Goal: Transaction & Acquisition: Book appointment/travel/reservation

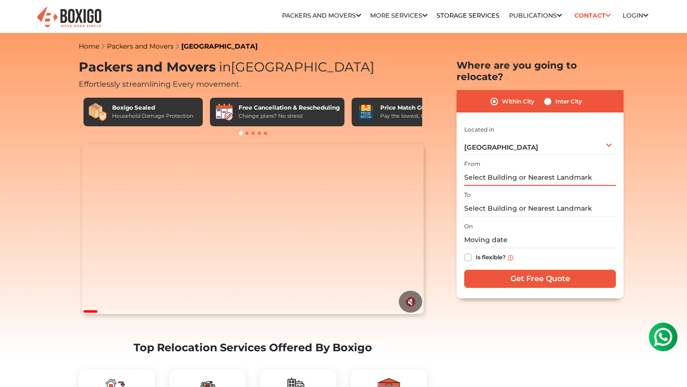
click at [489, 169] on input "text" at bounding box center [540, 177] width 152 height 17
click at [555, 96] on label "Inter City" at bounding box center [568, 101] width 27 height 11
click at [550, 96] on input "Inter City" at bounding box center [548, 101] width 8 height 10
radio input "true"
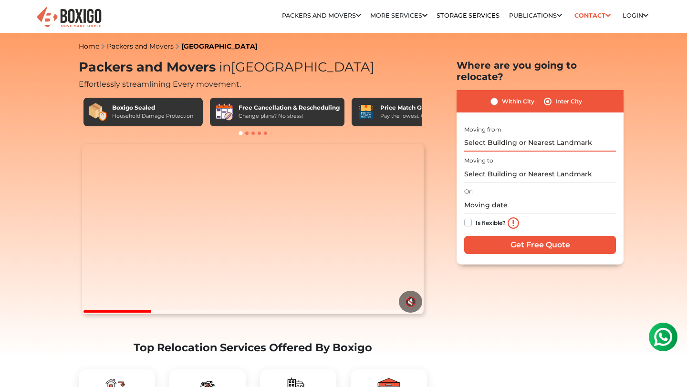
click at [515, 135] on input "text" at bounding box center [540, 143] width 152 height 17
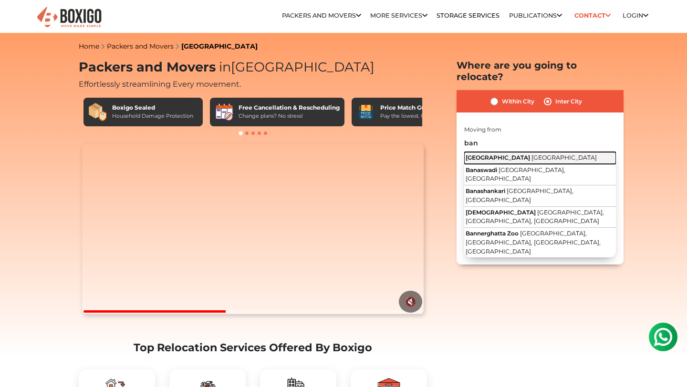
click at [532, 154] on span "[GEOGRAPHIC_DATA]" at bounding box center [564, 157] width 65 height 7
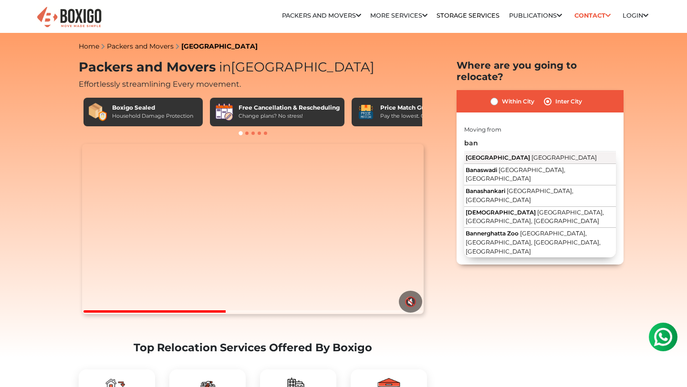
type input "[GEOGRAPHIC_DATA], [GEOGRAPHIC_DATA]"
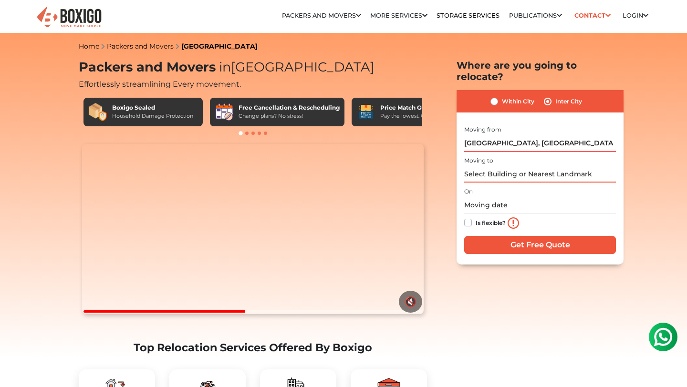
click at [500, 166] on input "text" at bounding box center [540, 174] width 152 height 17
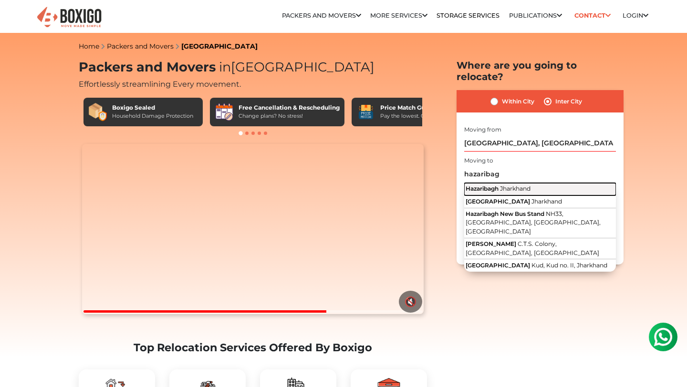
click at [503, 183] on button "Hazaribagh Jharkhand" at bounding box center [540, 189] width 152 height 12
type input "Hazaribagh, Jharkhand"
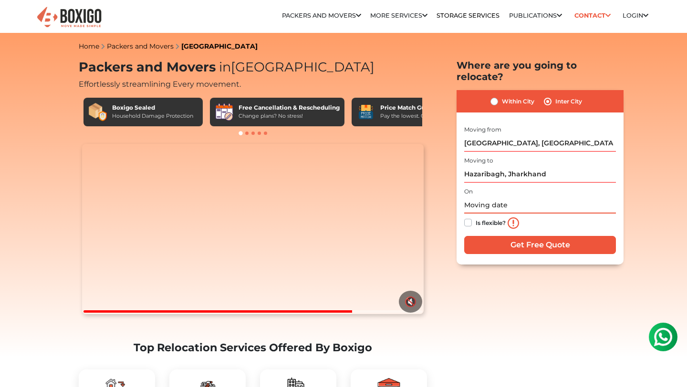
click at [477, 197] on input "text" at bounding box center [540, 205] width 152 height 17
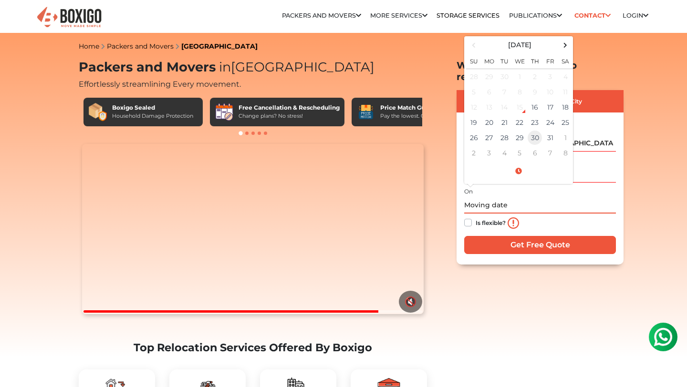
click at [535, 131] on td "30" at bounding box center [534, 137] width 15 height 15
type input "[DATE] 12:00 AM"
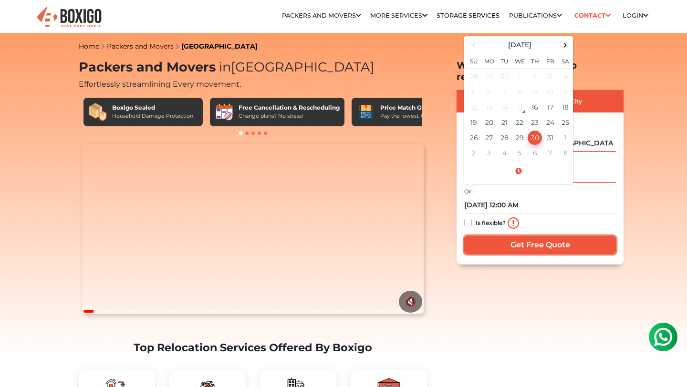
click at [526, 236] on input "Get Free Quote" at bounding box center [540, 245] width 152 height 18
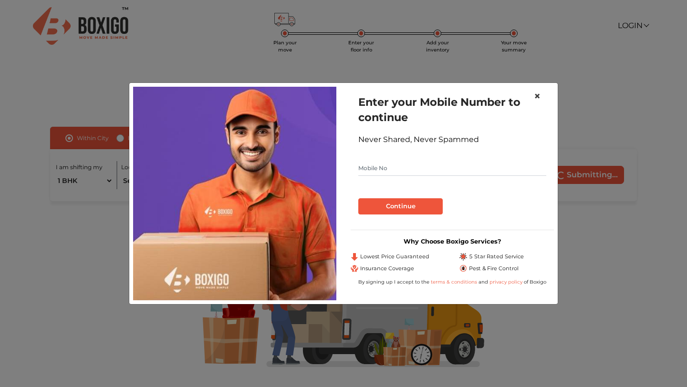
click at [537, 96] on span "×" at bounding box center [537, 96] width 7 height 14
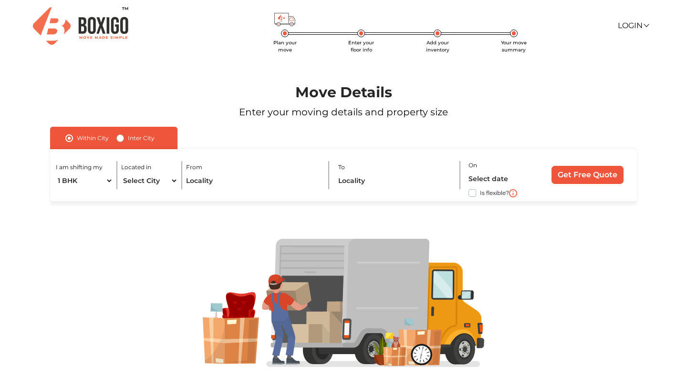
click at [128, 139] on label "Inter City" at bounding box center [141, 138] width 27 height 11
click at [121, 139] on input "Inter City" at bounding box center [120, 138] width 8 height 10
radio input "true"
click at [128, 176] on div "I am shifting my 1 BHK 2 BHK 3 BHK 3 + BHK FEW ITEMS" at bounding box center [94, 175] width 77 height 28
click at [124, 180] on select "1 BHK 2 BHK 3 BHK 3 + BHK FEW ITEMS" at bounding box center [92, 181] width 72 height 17
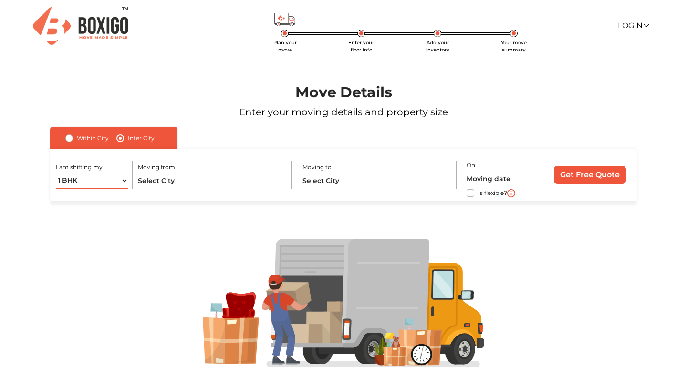
select select "2 BHK"
click at [56, 173] on select "1 BHK 2 BHK 3 BHK 3 + BHK FEW ITEMS" at bounding box center [92, 181] width 72 height 17
click at [150, 185] on input "text" at bounding box center [211, 181] width 146 height 17
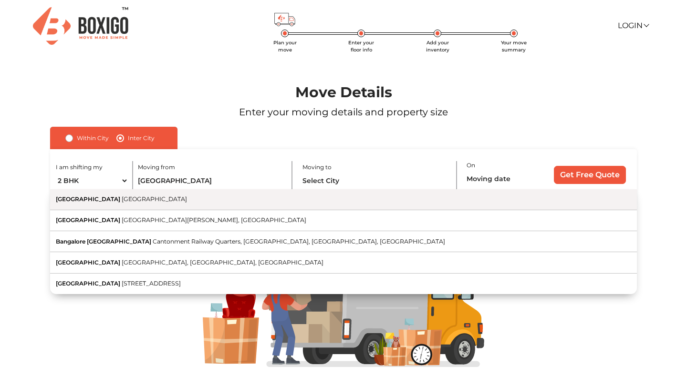
click at [174, 208] on button "[GEOGRAPHIC_DATA] [GEOGRAPHIC_DATA]" at bounding box center [343, 199] width 587 height 21
type input "[GEOGRAPHIC_DATA], [GEOGRAPHIC_DATA]"
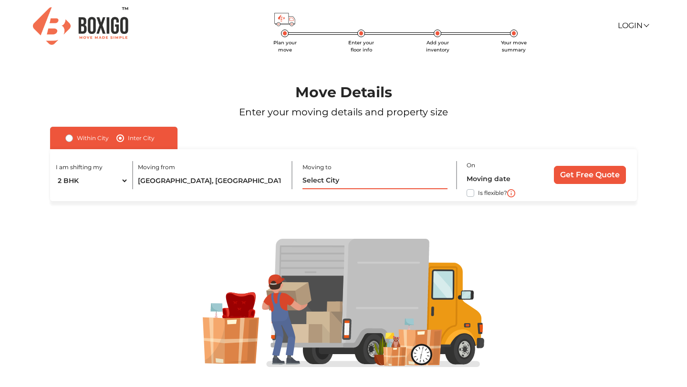
click at [321, 184] on input "text" at bounding box center [376, 181] width 146 height 17
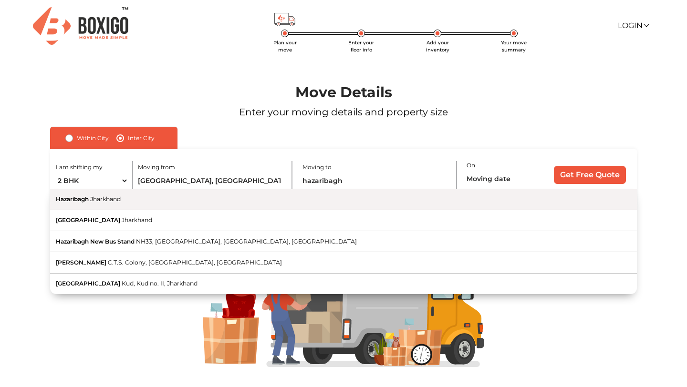
click at [322, 201] on button "Hazaribagh Jharkhand" at bounding box center [343, 199] width 587 height 21
type input "Hazaribagh, Jharkhand"
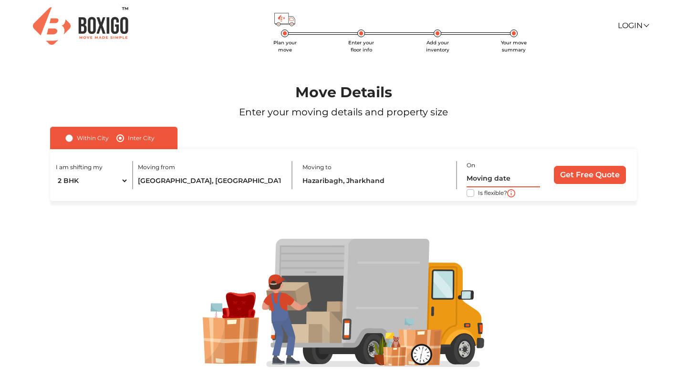
click at [498, 178] on input "text" at bounding box center [503, 179] width 73 height 17
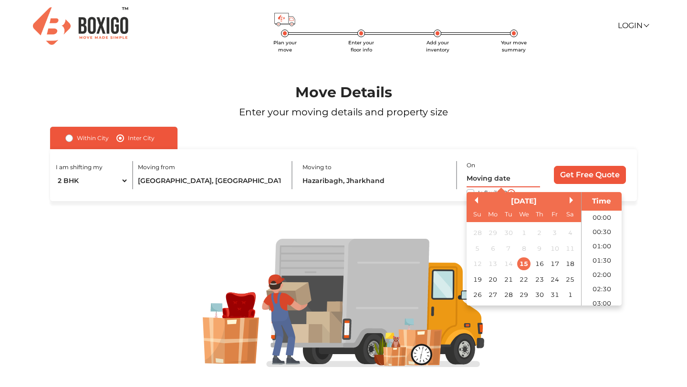
scroll to position [360, 0]
click at [539, 280] on div "23" at bounding box center [539, 279] width 13 height 13
click at [542, 294] on div "30" at bounding box center [539, 295] width 13 height 13
click at [600, 217] on li "12:30" at bounding box center [602, 216] width 41 height 14
type input "30/10/2025 12:30 PM"
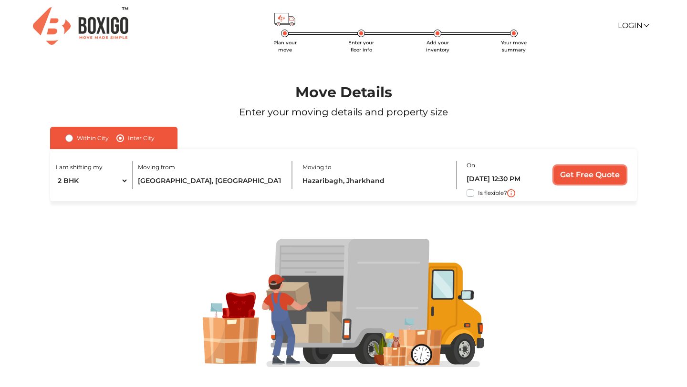
click at [586, 178] on input "Get Free Quote" at bounding box center [590, 175] width 72 height 18
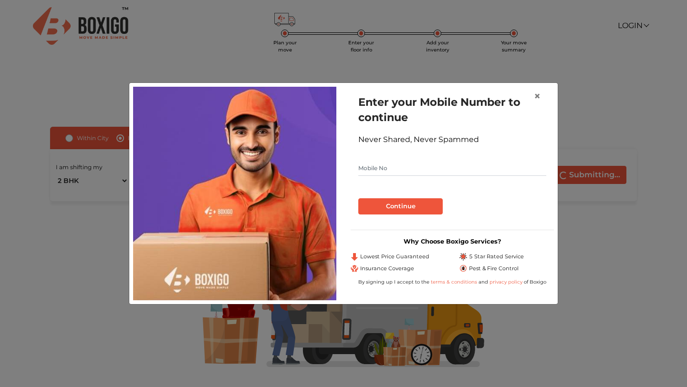
click at [391, 166] on input "text" at bounding box center [452, 168] width 188 height 15
type input "8879152959"
click at [396, 208] on button "Continue" at bounding box center [400, 207] width 84 height 16
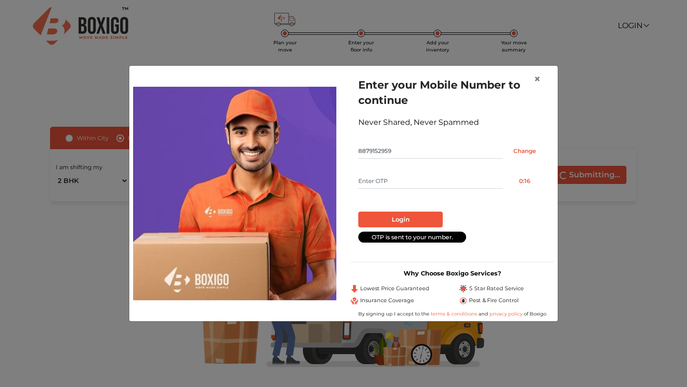
click at [389, 182] on input "text" at bounding box center [430, 181] width 145 height 15
type input "1608"
click at [393, 219] on button "Login" at bounding box center [400, 220] width 84 height 16
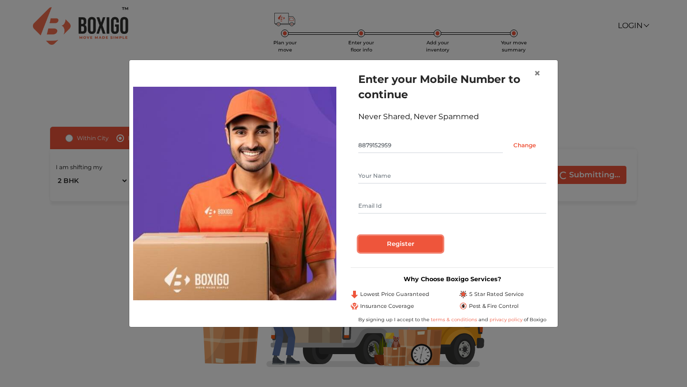
click at [395, 244] on input "Register" at bounding box center [400, 244] width 84 height 16
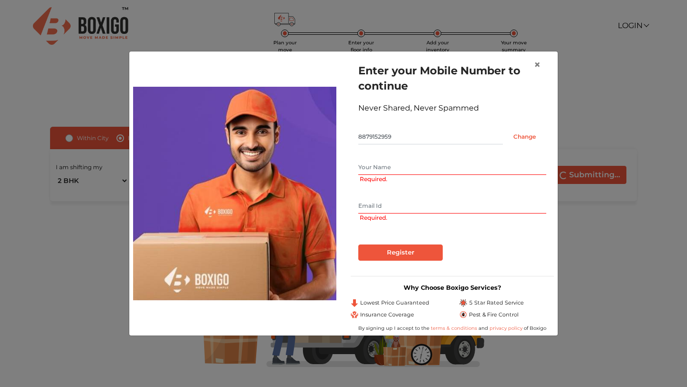
click at [374, 168] on input "text" at bounding box center [452, 167] width 188 height 15
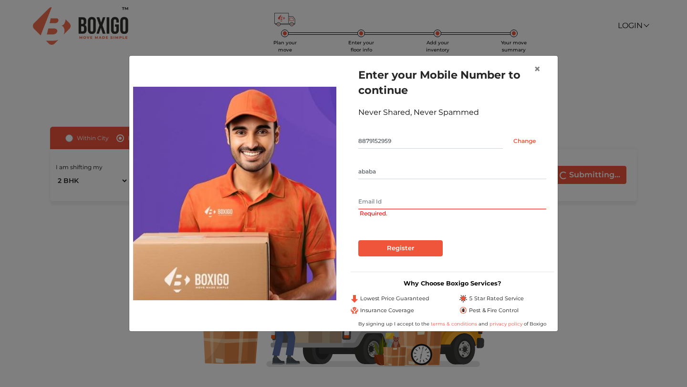
type input "ababa"
click at [373, 196] on input "text" at bounding box center [452, 201] width 188 height 15
click at [388, 204] on input "text" at bounding box center [452, 201] width 188 height 15
type input "j"
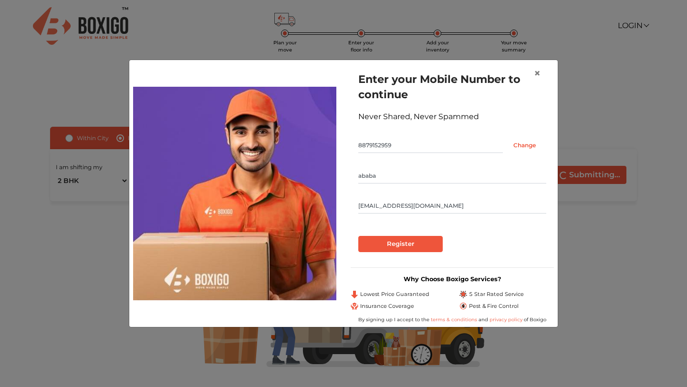
type input "kumarguptaankit710@gmail.com"
click at [390, 176] on input "ababa" at bounding box center [452, 175] width 188 height 15
type input "a"
type input "Ankit"
click at [393, 249] on input "Register" at bounding box center [400, 244] width 84 height 16
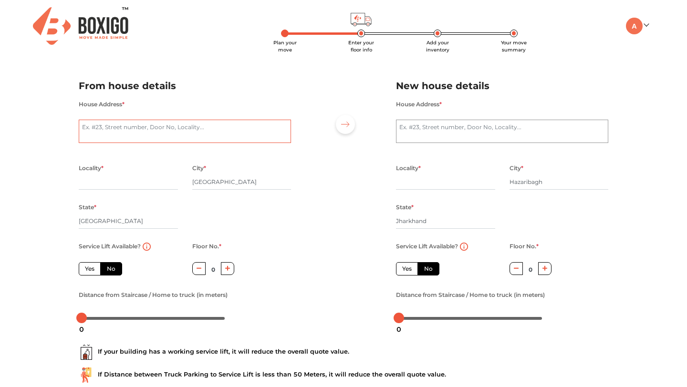
click at [147, 129] on textarea "House Address *" at bounding box center [185, 132] width 212 height 24
type textarea "cansa pride"
click at [108, 181] on input "text" at bounding box center [128, 182] width 99 height 15
click at [114, 182] on input "cansa prise" at bounding box center [128, 182] width 99 height 15
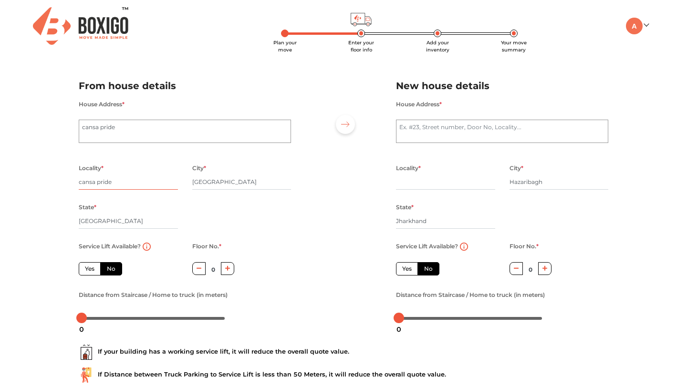
type input "cansa pride"
click at [431, 128] on textarea "House Address *" at bounding box center [502, 132] width 212 height 24
click at [430, 185] on input "text" at bounding box center [445, 182] width 99 height 15
type input "babugaon"
click at [346, 221] on div at bounding box center [343, 198] width 91 height 263
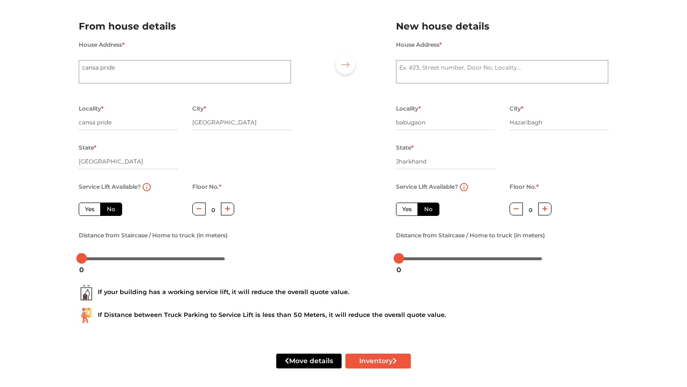
scroll to position [65, 0]
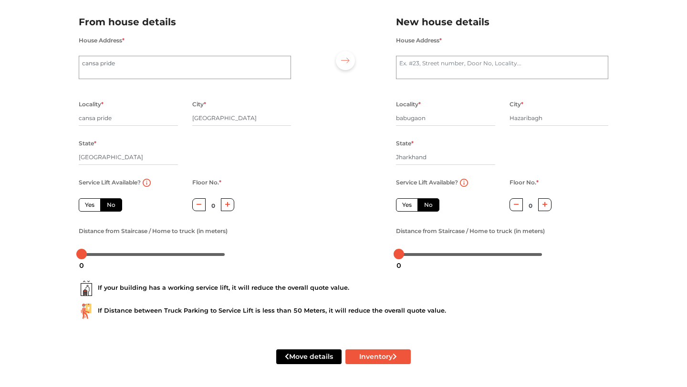
click at [86, 207] on label "Yes" at bounding box center [90, 205] width 22 height 13
click at [86, 207] on input "Yes" at bounding box center [88, 204] width 6 height 6
radio input "true"
click at [111, 206] on label "No" at bounding box center [111, 205] width 22 height 13
click at [111, 206] on input "No" at bounding box center [110, 204] width 6 height 6
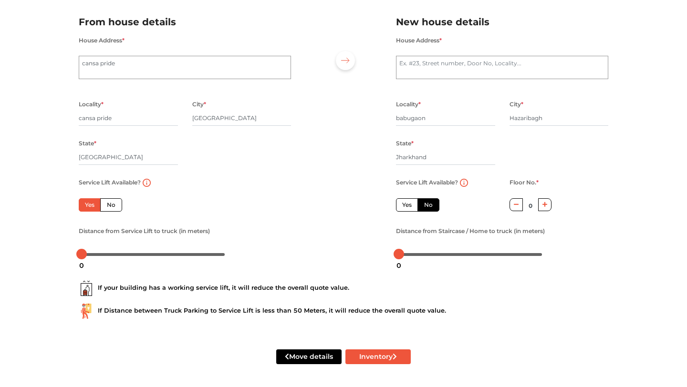
radio input "true"
click at [88, 205] on label "Yes" at bounding box center [90, 205] width 22 height 13
click at [88, 205] on input "Yes" at bounding box center [88, 204] width 6 height 6
radio input "true"
drag, startPoint x: 84, startPoint y: 255, endPoint x: 198, endPoint y: 275, distance: 115.8
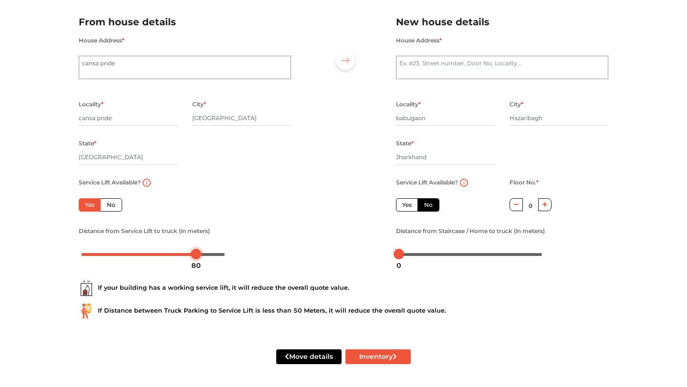
click at [198, 275] on form "From house details House Address * cansa pride Locality * cansa pride City * Ba…" at bounding box center [344, 195] width 530 height 385
click at [379, 354] on button "Inventory" at bounding box center [378, 357] width 65 height 15
type textarea "b"
type textarea "near apna mart"
click at [373, 359] on button "Inventory" at bounding box center [378, 357] width 65 height 15
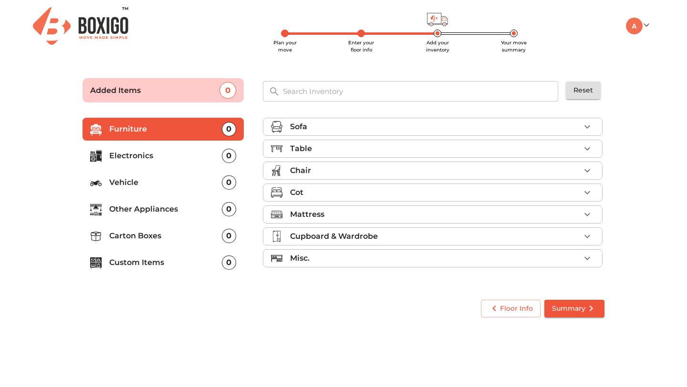
click at [372, 154] on div "Table" at bounding box center [435, 148] width 290 height 11
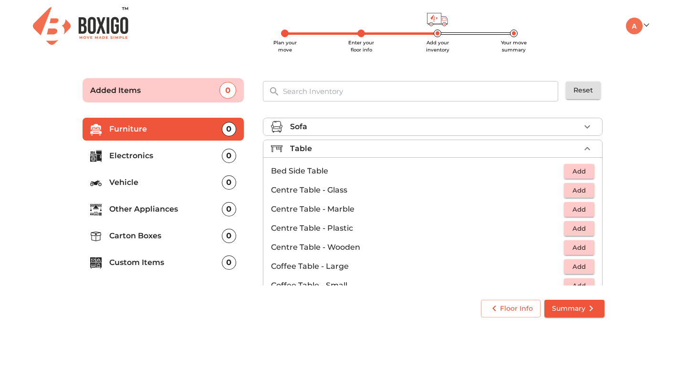
click at [576, 171] on span "Add" at bounding box center [579, 171] width 21 height 11
click at [587, 171] on icon "button" at bounding box center [587, 171] width 7 height 7
click at [572, 251] on span "Add" at bounding box center [579, 247] width 21 height 11
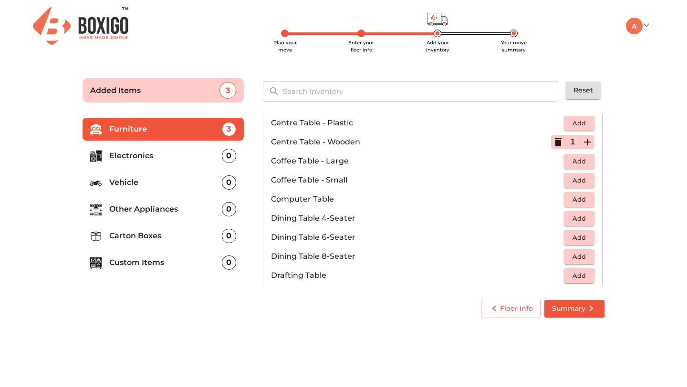
scroll to position [122, 0]
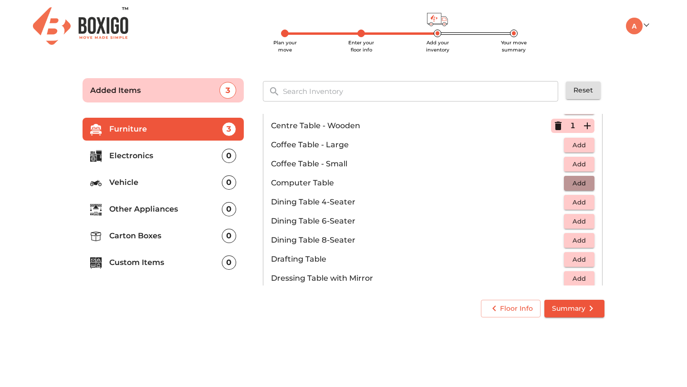
click at [586, 184] on span "Add" at bounding box center [579, 183] width 21 height 11
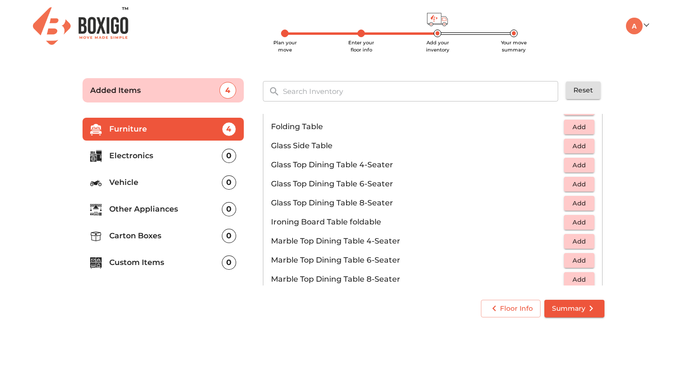
scroll to position [332, 0]
click at [573, 219] on span "Add" at bounding box center [579, 221] width 21 height 11
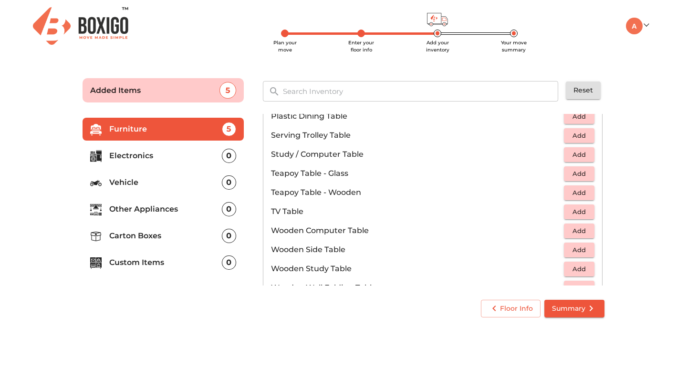
scroll to position [533, 0]
click at [578, 215] on span "Add" at bounding box center [579, 211] width 21 height 11
click at [577, 193] on span "Add" at bounding box center [579, 192] width 21 height 11
click at [588, 193] on icon "button" at bounding box center [587, 192] width 11 height 11
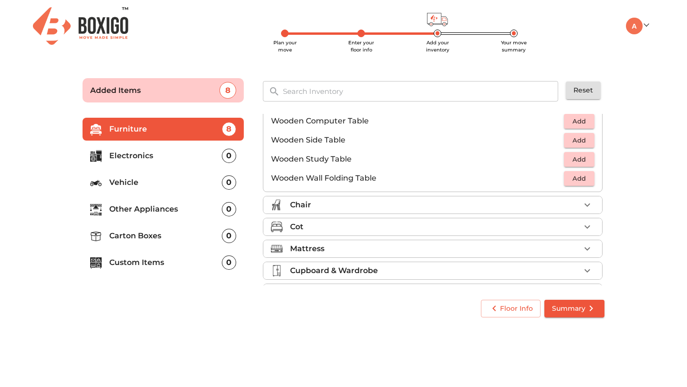
scroll to position [666, 0]
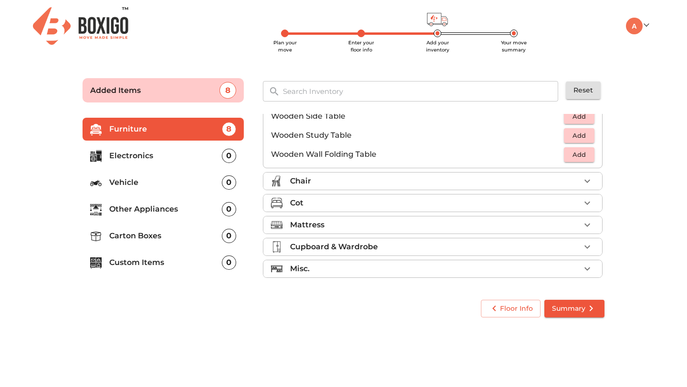
click at [509, 181] on div "Chair" at bounding box center [435, 181] width 290 height 11
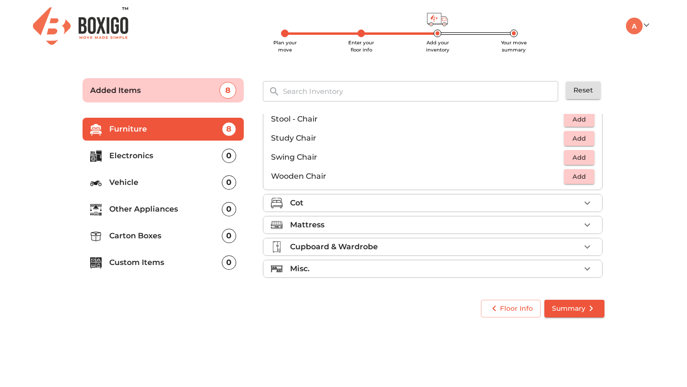
scroll to position [398, 0]
click at [581, 139] on span "Add" at bounding box center [579, 138] width 21 height 11
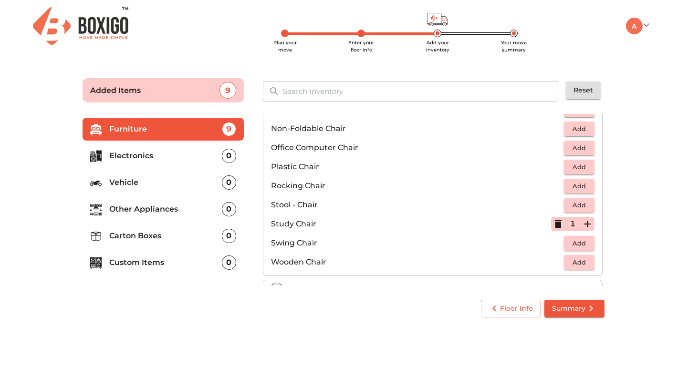
scroll to position [308, 0]
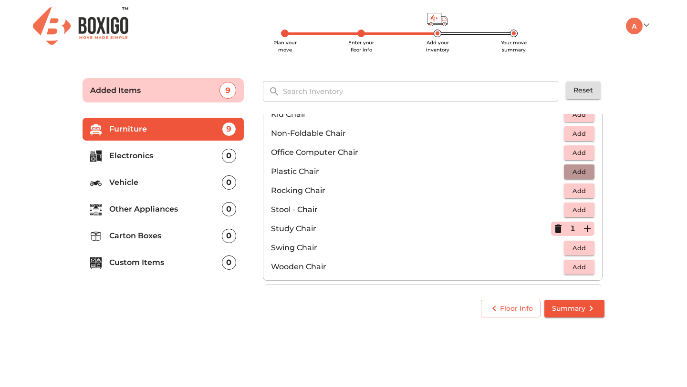
click at [579, 175] on span "Add" at bounding box center [579, 172] width 21 height 11
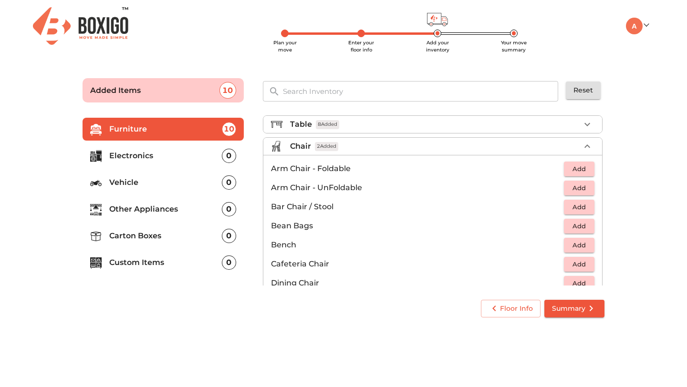
scroll to position [28, 0]
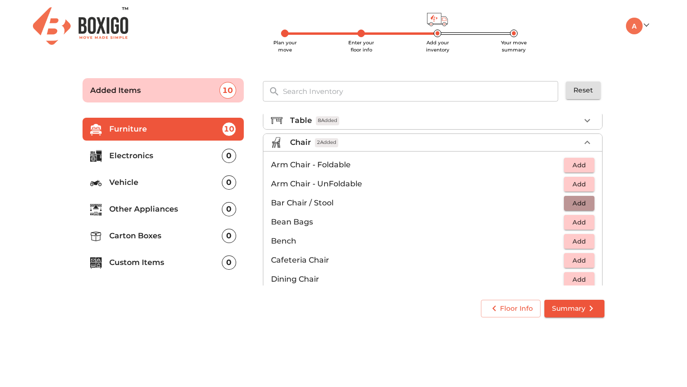
click at [575, 205] on span "Add" at bounding box center [579, 203] width 21 height 11
click at [585, 201] on icon "button" at bounding box center [587, 203] width 11 height 11
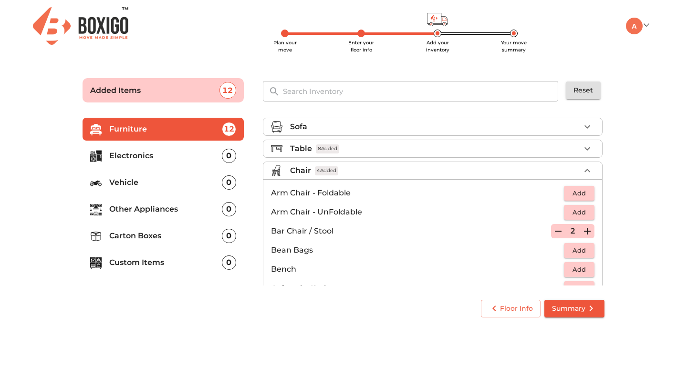
click at [505, 148] on div "Table 8 Added" at bounding box center [435, 148] width 290 height 11
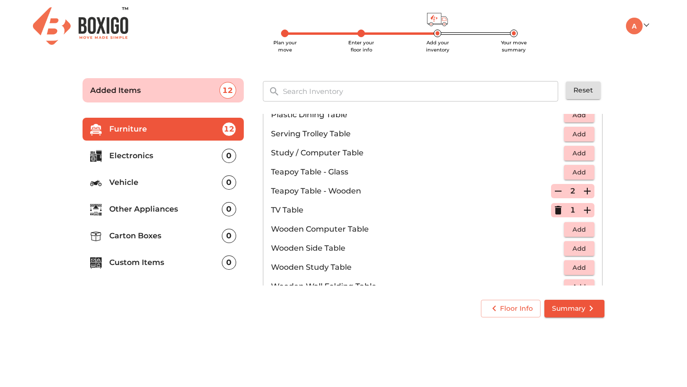
scroll to position [532, 0]
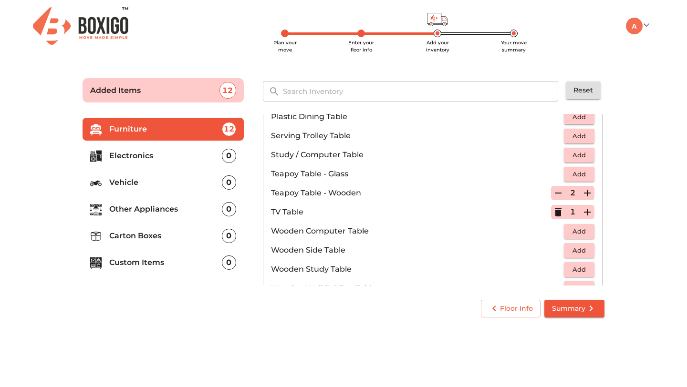
click at [557, 195] on icon "button" at bounding box center [558, 193] width 11 height 11
click at [557, 195] on icon "button" at bounding box center [558, 193] width 7 height 9
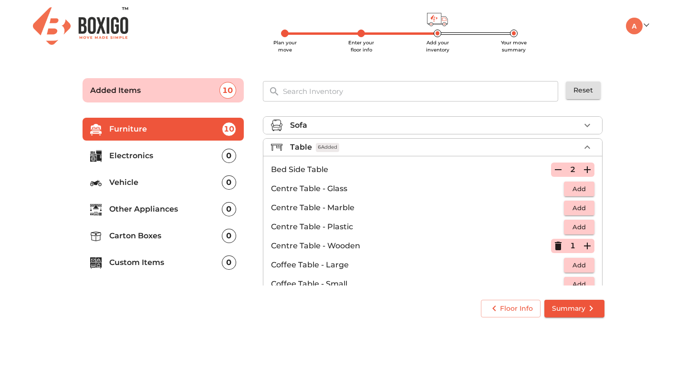
scroll to position [0, 0]
click at [589, 172] on icon "button" at bounding box center [587, 171] width 11 height 11
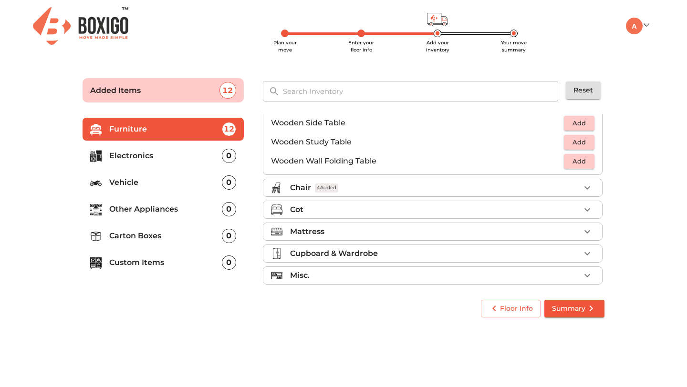
scroll to position [666, 0]
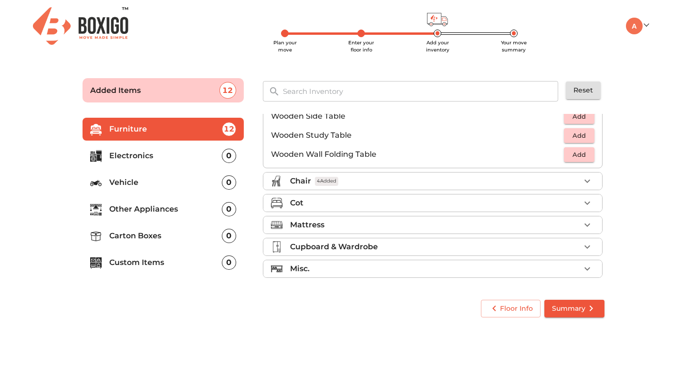
click at [467, 183] on div "Chair 4 Added" at bounding box center [435, 181] width 290 height 11
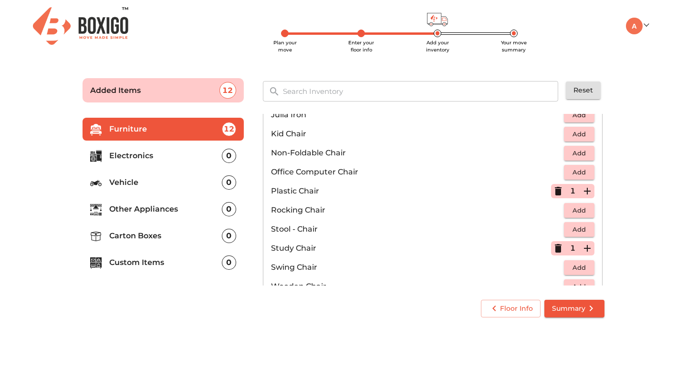
scroll to position [398, 0]
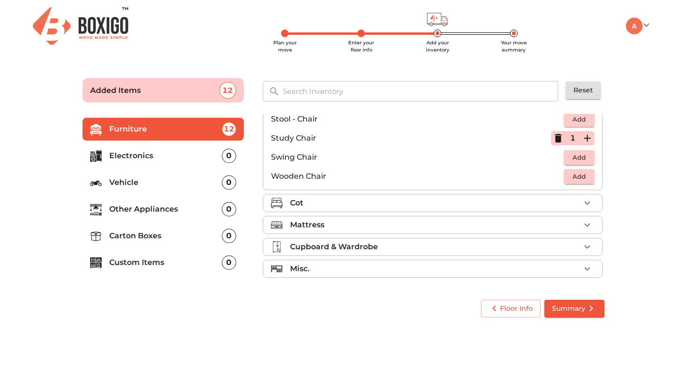
click at [408, 209] on div "Cot" at bounding box center [435, 203] width 290 height 11
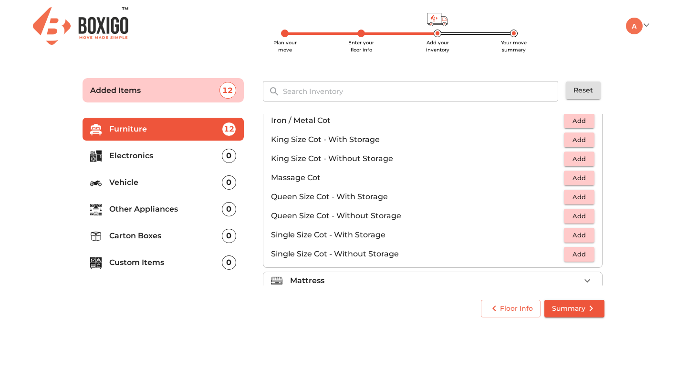
scroll to position [246, 0]
click at [578, 218] on span "Add" at bounding box center [579, 217] width 21 height 11
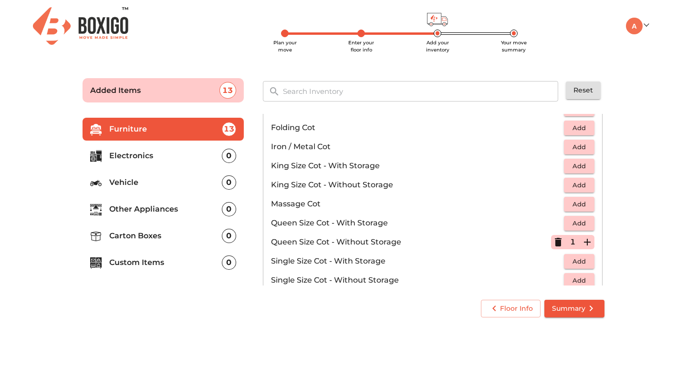
scroll to position [212, 0]
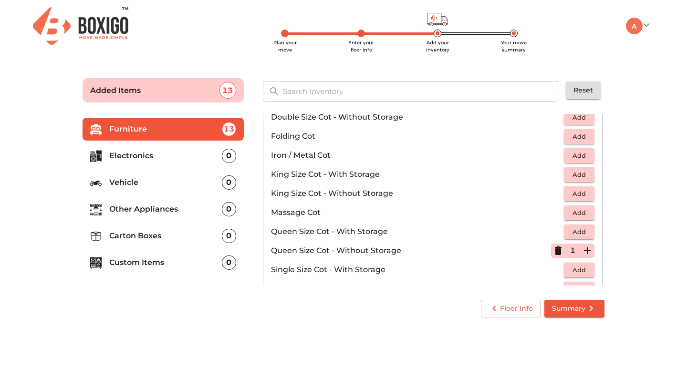
click at [584, 173] on span "Add" at bounding box center [579, 174] width 21 height 11
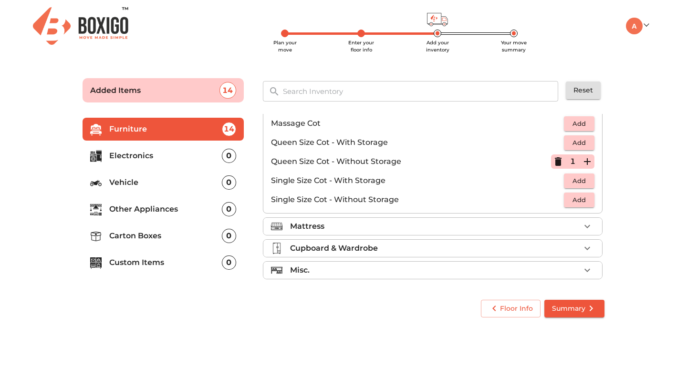
scroll to position [303, 0]
click at [377, 230] on div "Mattress" at bounding box center [435, 225] width 290 height 11
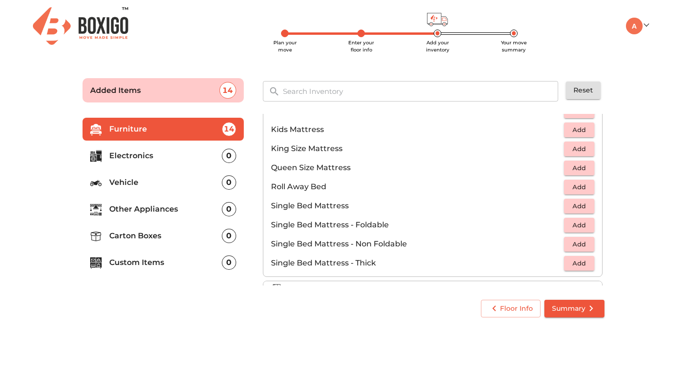
scroll to position [107, 0]
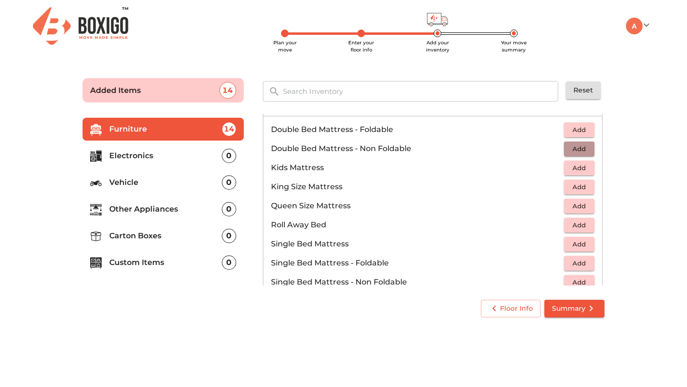
click at [579, 150] on span "Add" at bounding box center [579, 149] width 21 height 11
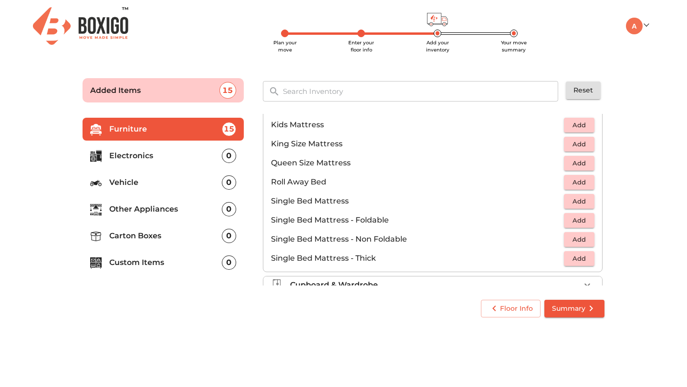
scroll to position [188, 0]
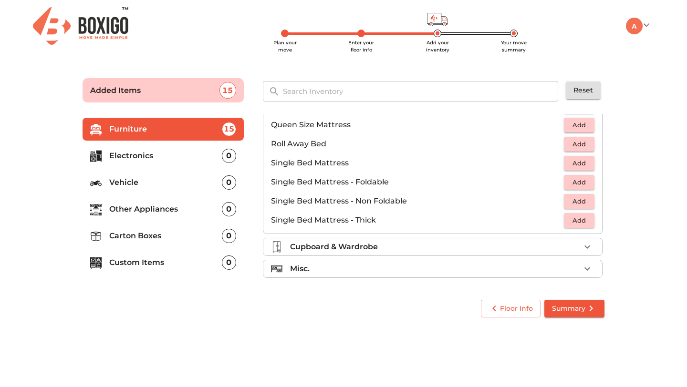
click at [334, 247] on p "Cupboard & Wardrobe" at bounding box center [334, 246] width 88 height 11
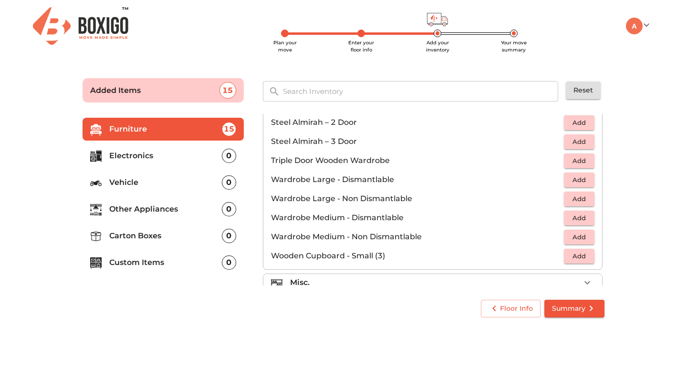
scroll to position [322, 0]
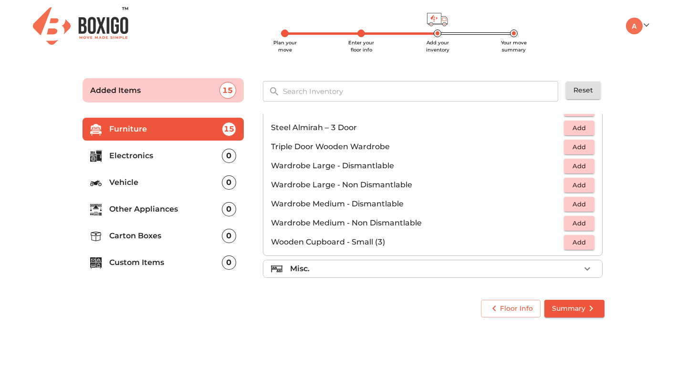
click at [400, 268] on div "Misc." at bounding box center [435, 268] width 290 height 11
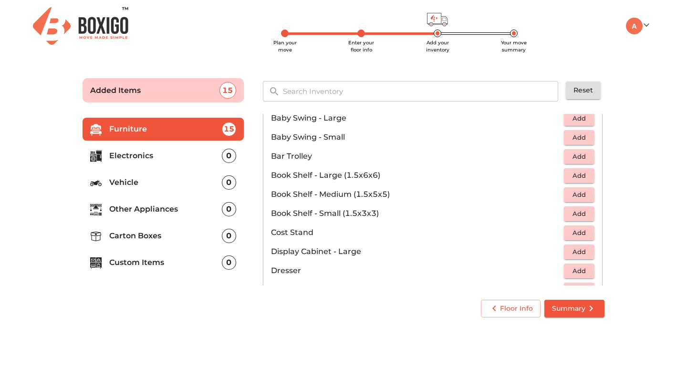
scroll to position [198, 0]
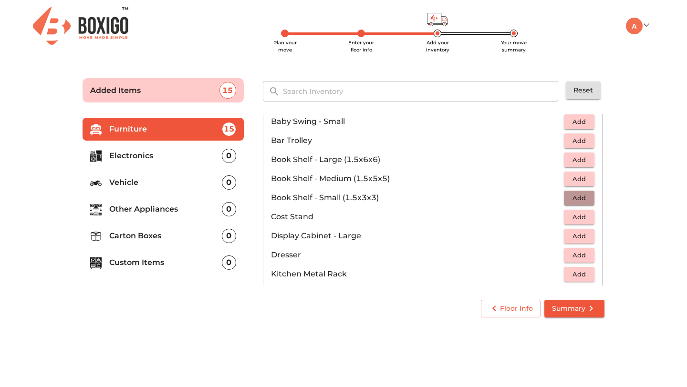
click at [573, 199] on span "Add" at bounding box center [579, 198] width 21 height 11
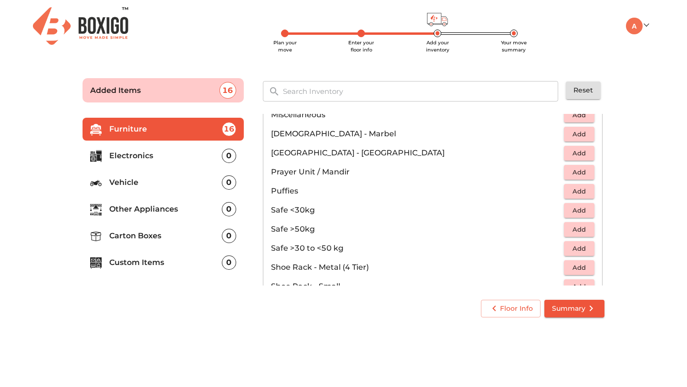
scroll to position [382, 0]
